Goal: Information Seeking & Learning: Learn about a topic

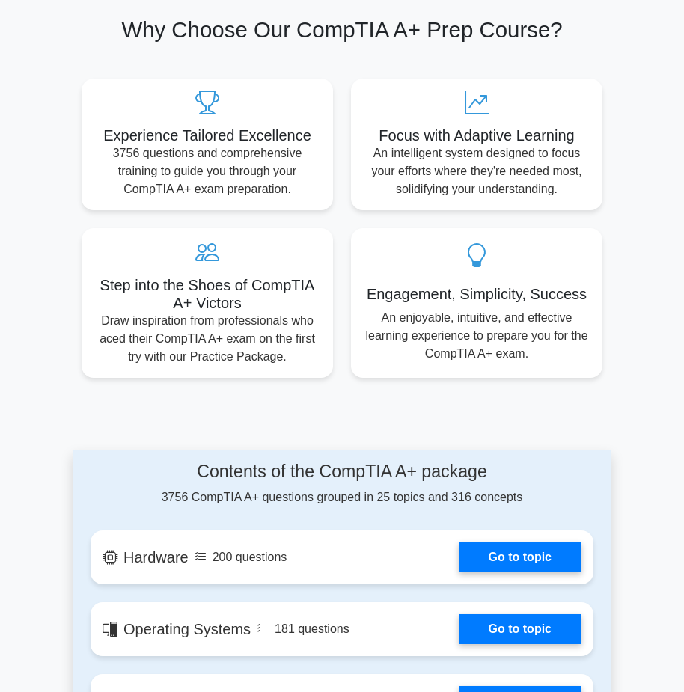
scroll to position [898, 0]
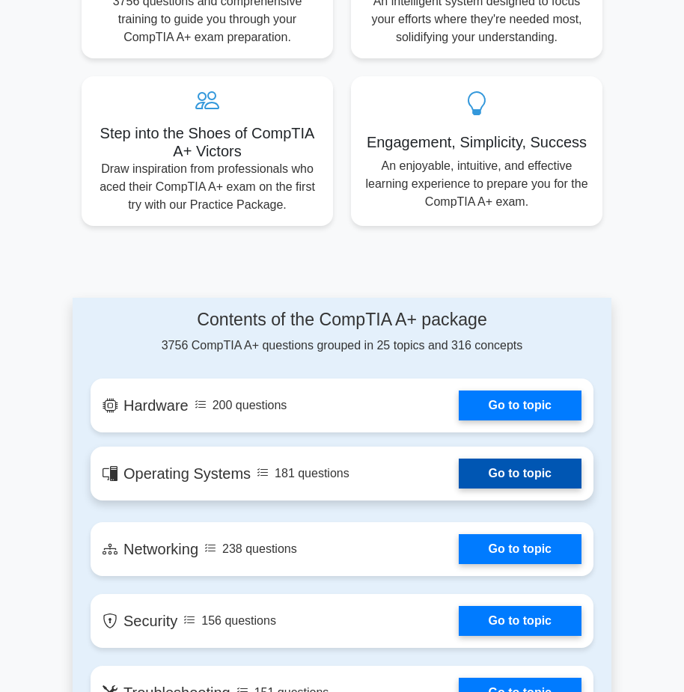
click at [515, 473] on link "Go to topic" at bounding box center [519, 473] width 123 height 30
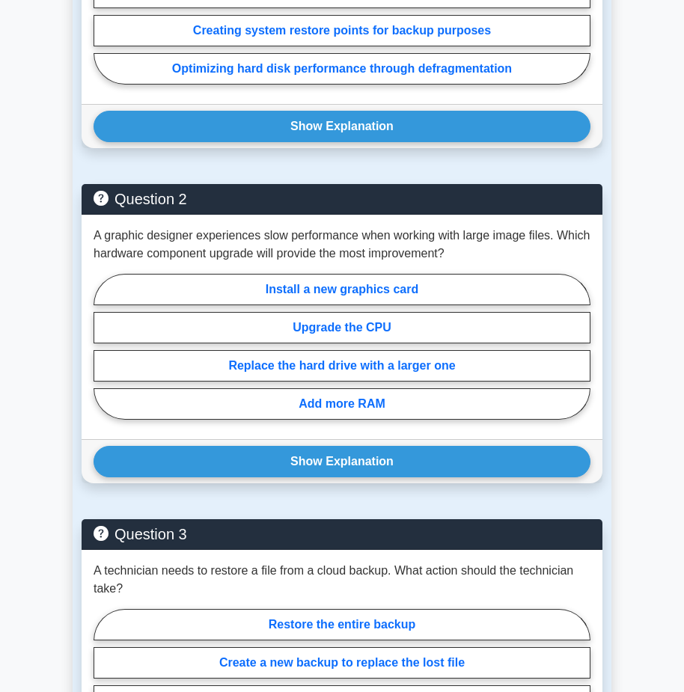
scroll to position [1571, 0]
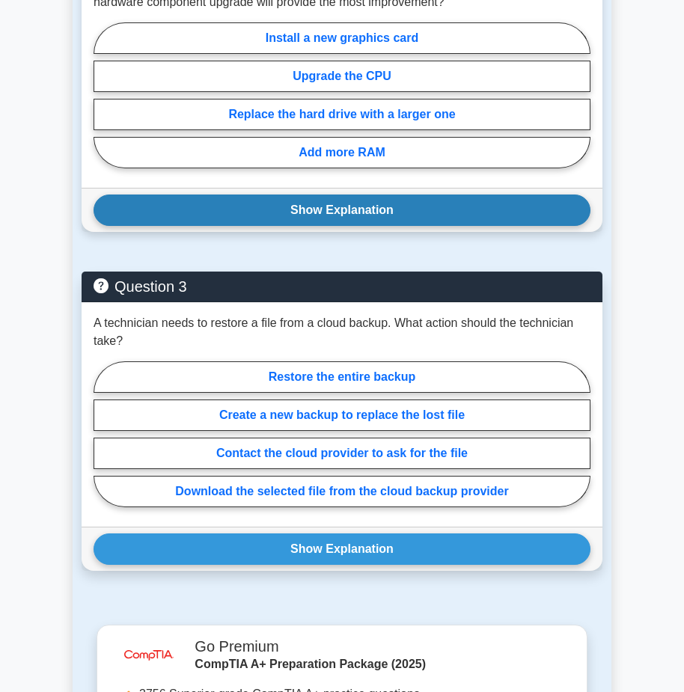
click at [494, 196] on button "Show Explanation" at bounding box center [341, 209] width 497 height 31
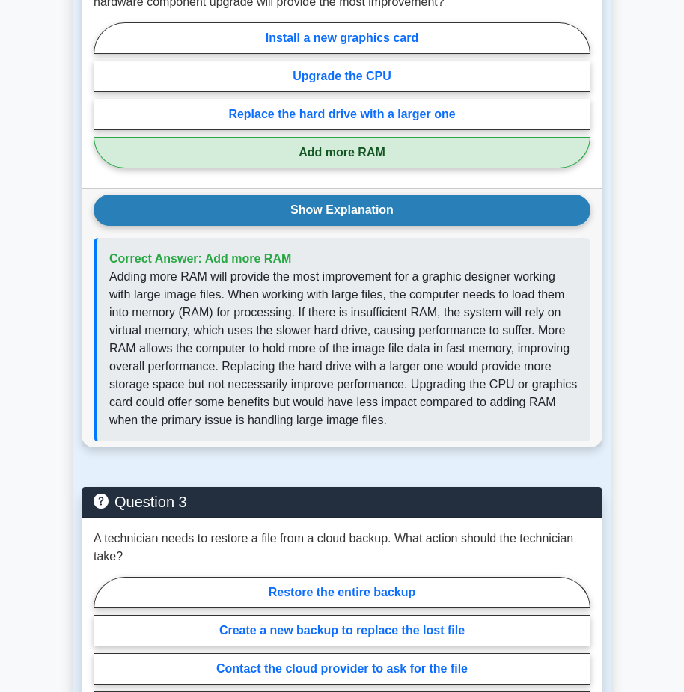
click at [494, 196] on button "Show Explanation" at bounding box center [341, 209] width 497 height 31
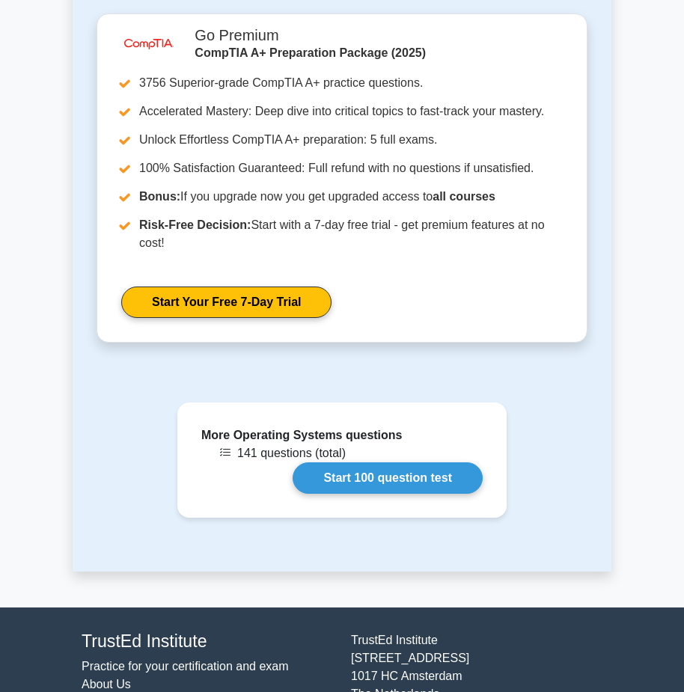
scroll to position [2179, 0]
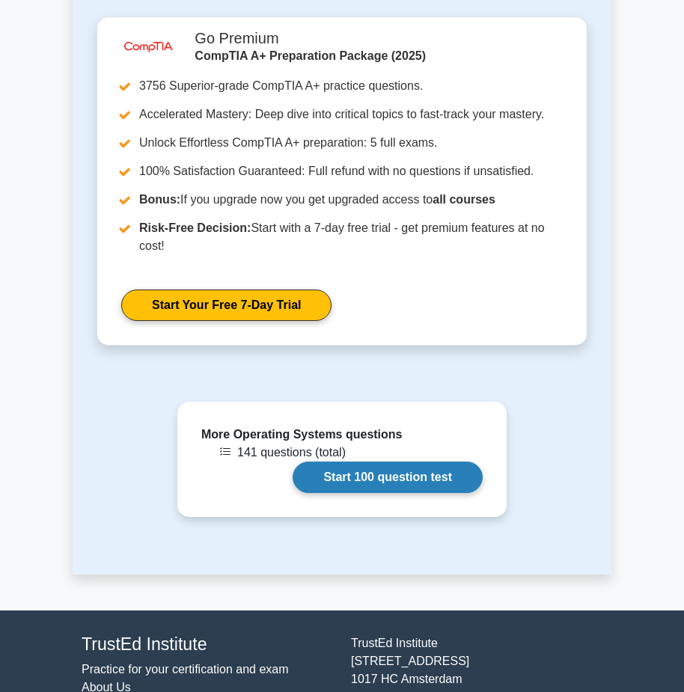
click at [438, 461] on link "Start 100 question test" at bounding box center [387, 476] width 190 height 31
